Goal: Information Seeking & Learning: Compare options

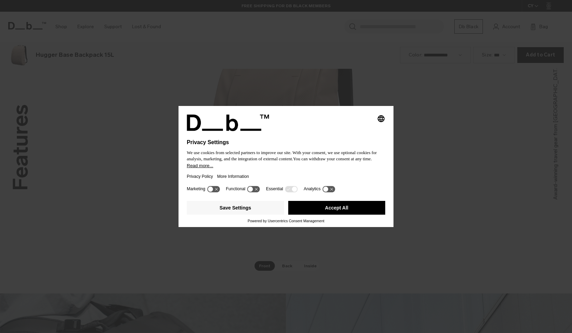
scroll to position [998, 0]
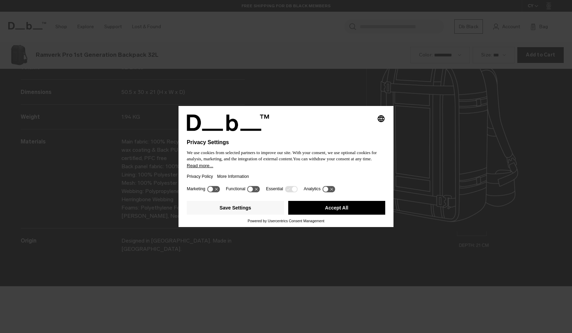
scroll to position [998, 0]
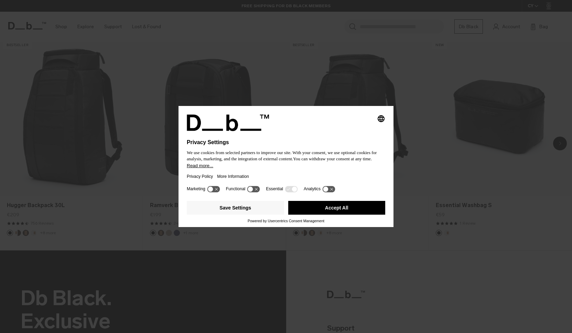
scroll to position [557, 0]
